Goal: Check status: Check status

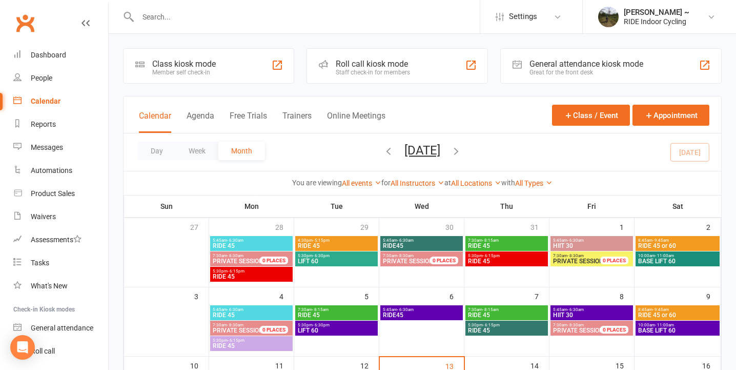
scroll to position [230, 0]
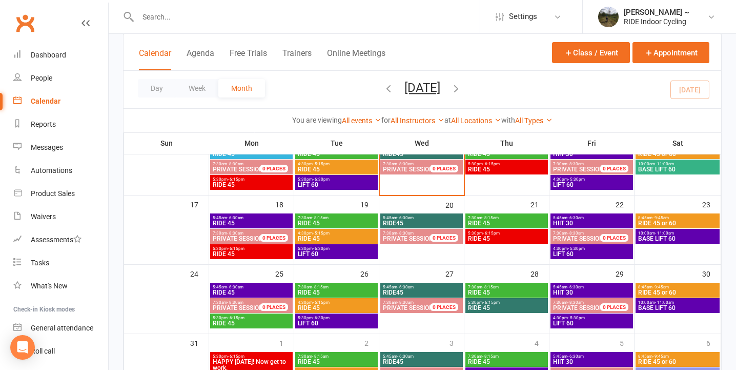
click at [514, 170] on span "RIDE 45" at bounding box center [507, 169] width 78 height 6
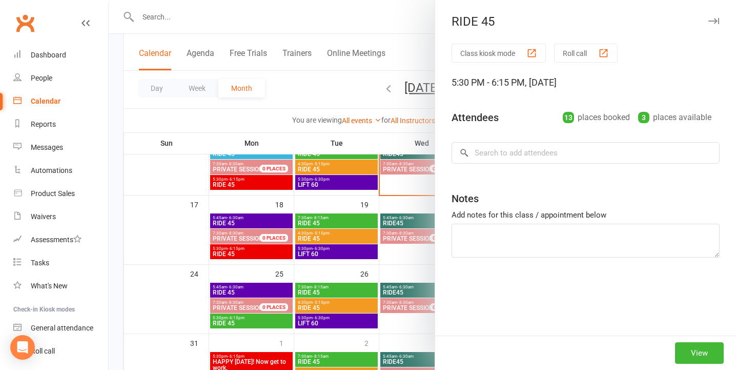
click at [712, 18] on icon "button" at bounding box center [714, 21] width 11 height 6
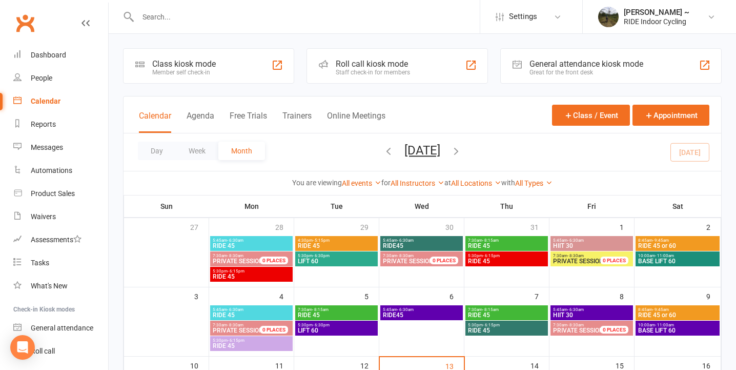
scroll to position [165, 0]
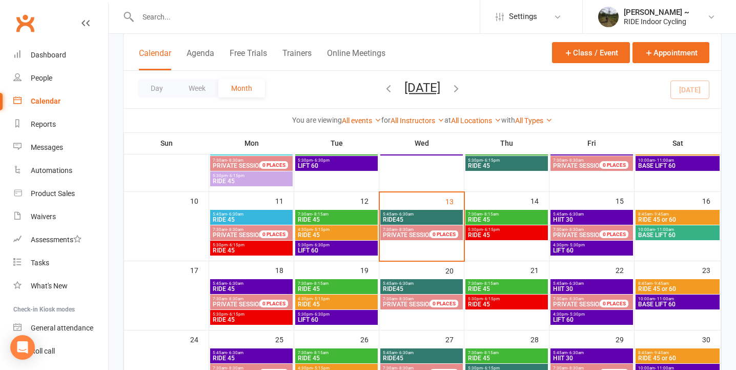
click at [509, 233] on span "RIDE 45" at bounding box center [507, 235] width 78 height 6
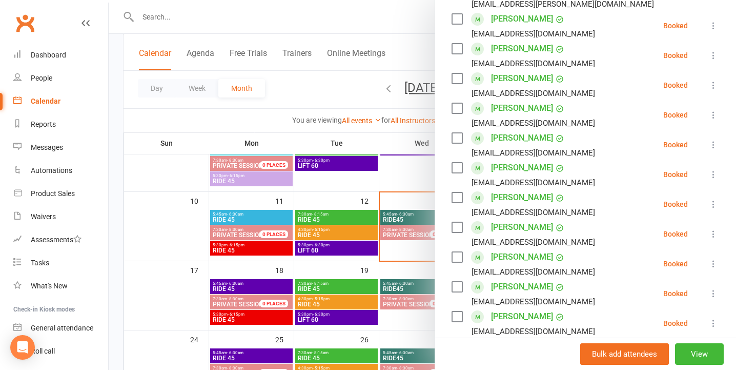
scroll to position [0, 0]
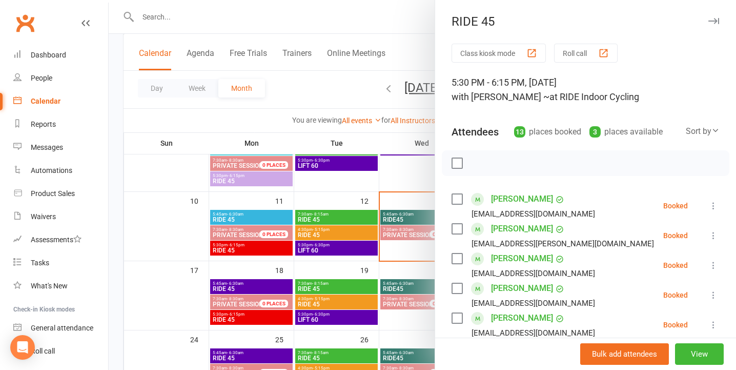
click at [716, 20] on icon "button" at bounding box center [714, 21] width 11 height 6
